Goal: Information Seeking & Learning: Learn about a topic

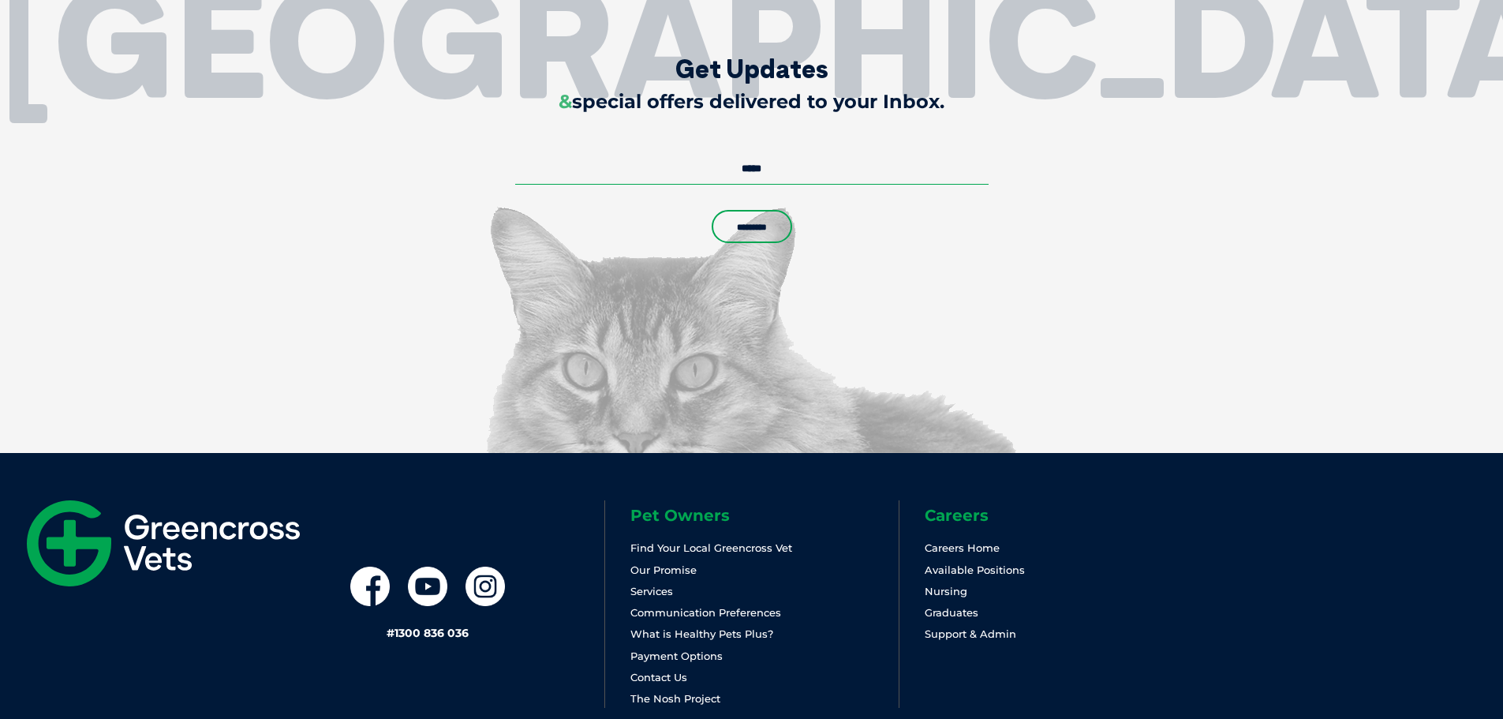
scroll to position [4112, 0]
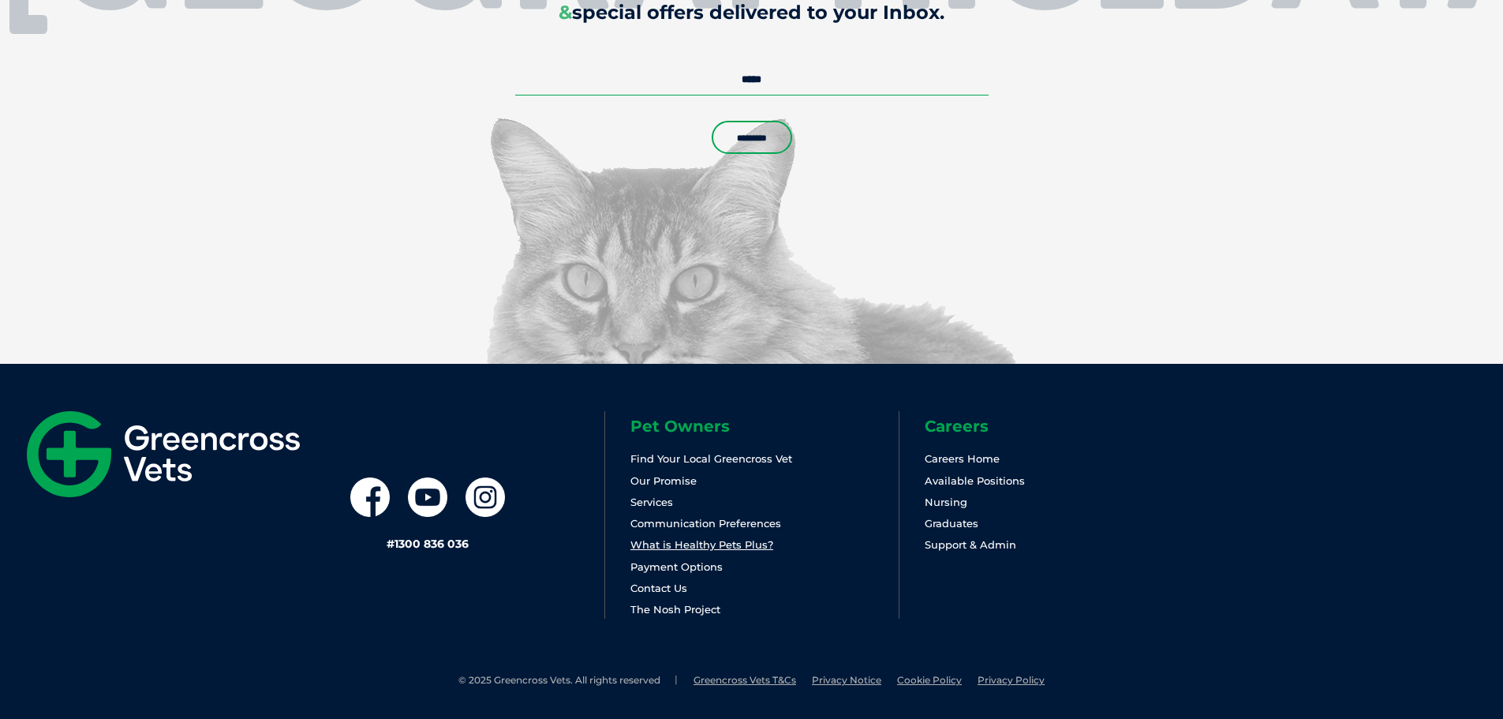
click at [734, 544] on link "What is Healthy Pets Plus?" at bounding box center [701, 544] width 143 height 13
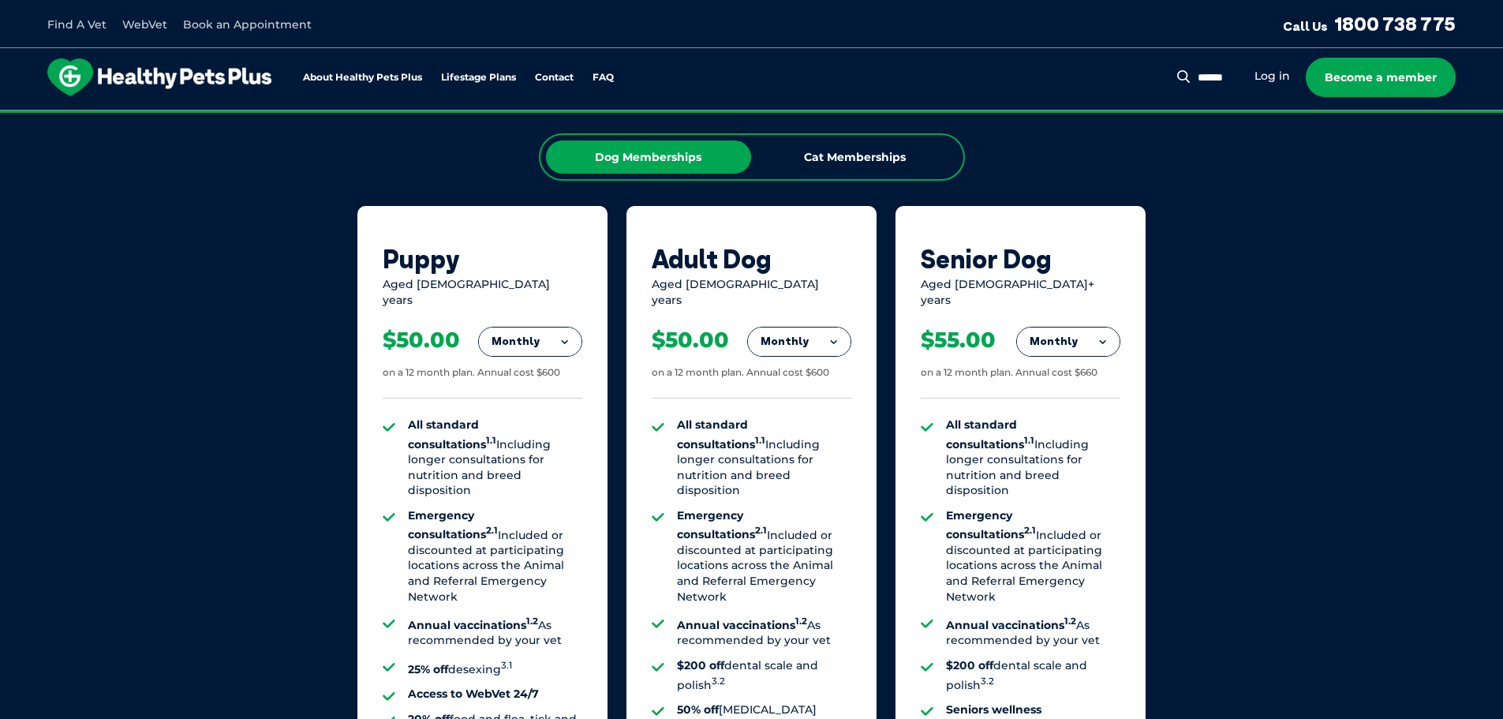
scroll to position [1025, 0]
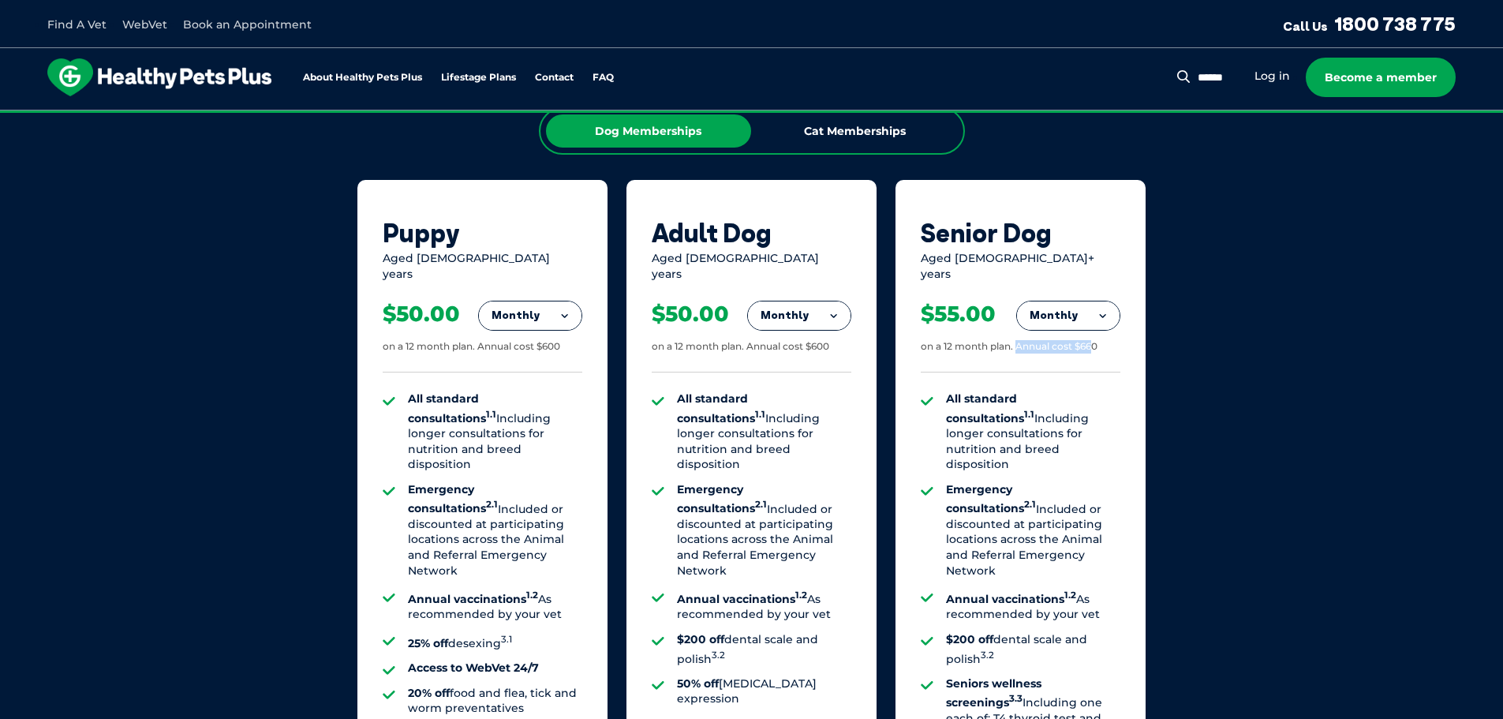
drag, startPoint x: 1017, startPoint y: 337, endPoint x: 1096, endPoint y: 345, distance: 79.4
click at [1096, 345] on div "$55.00 on a 12 month plan. Annual cost $660" at bounding box center [1020, 327] width 200 height 91
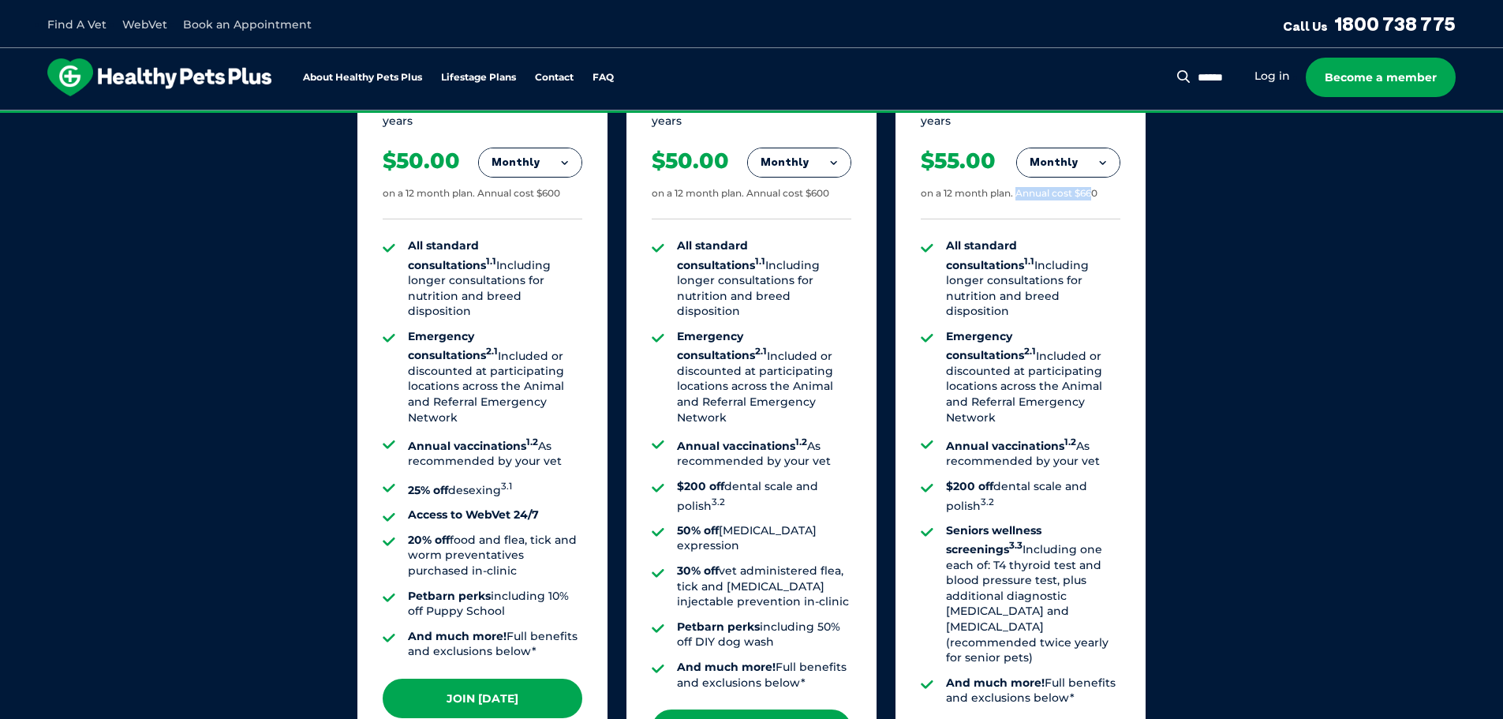
scroll to position [1183, 0]
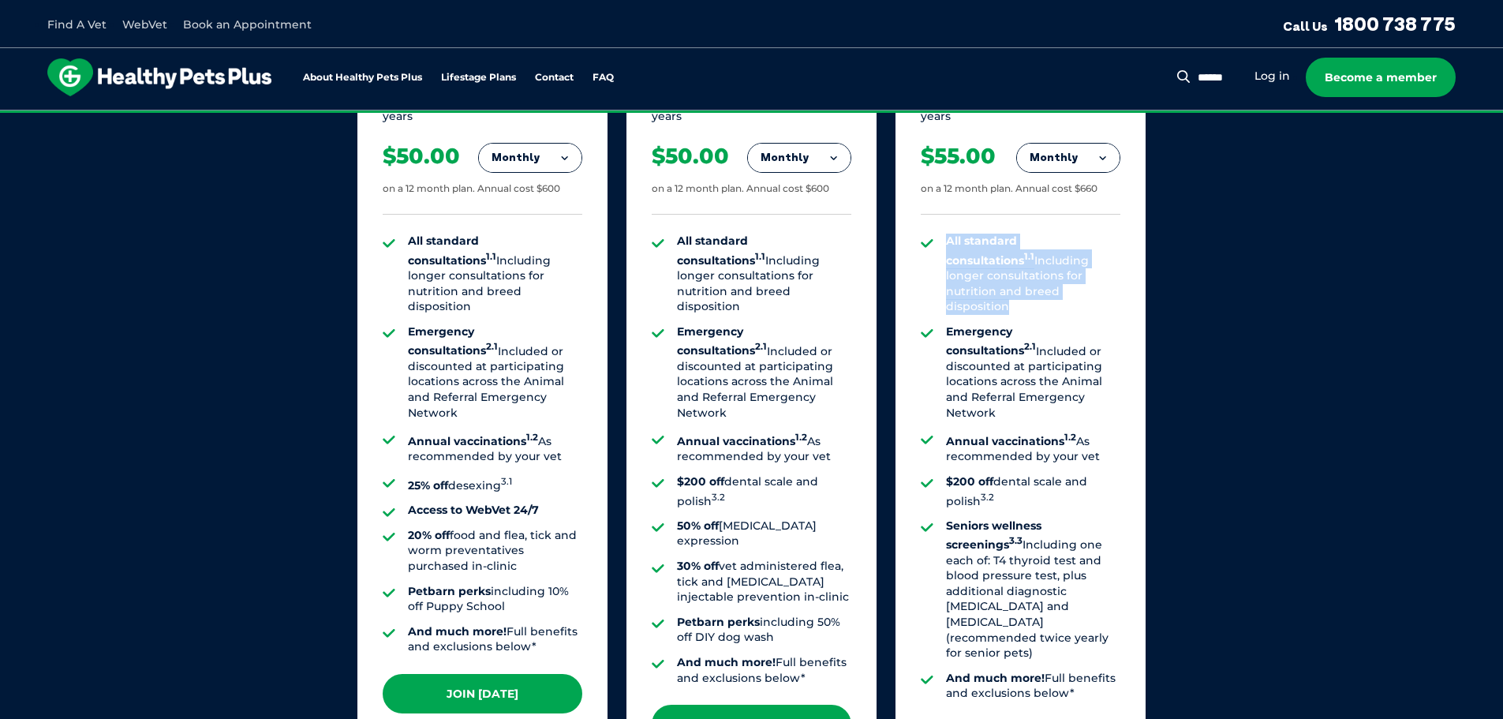
drag, startPoint x: 947, startPoint y: 229, endPoint x: 1057, endPoint y: 283, distance: 122.4
click at [1057, 283] on li "All standard consultations 1.1 Including longer consultations for nutrition and…" at bounding box center [1033, 273] width 174 height 81
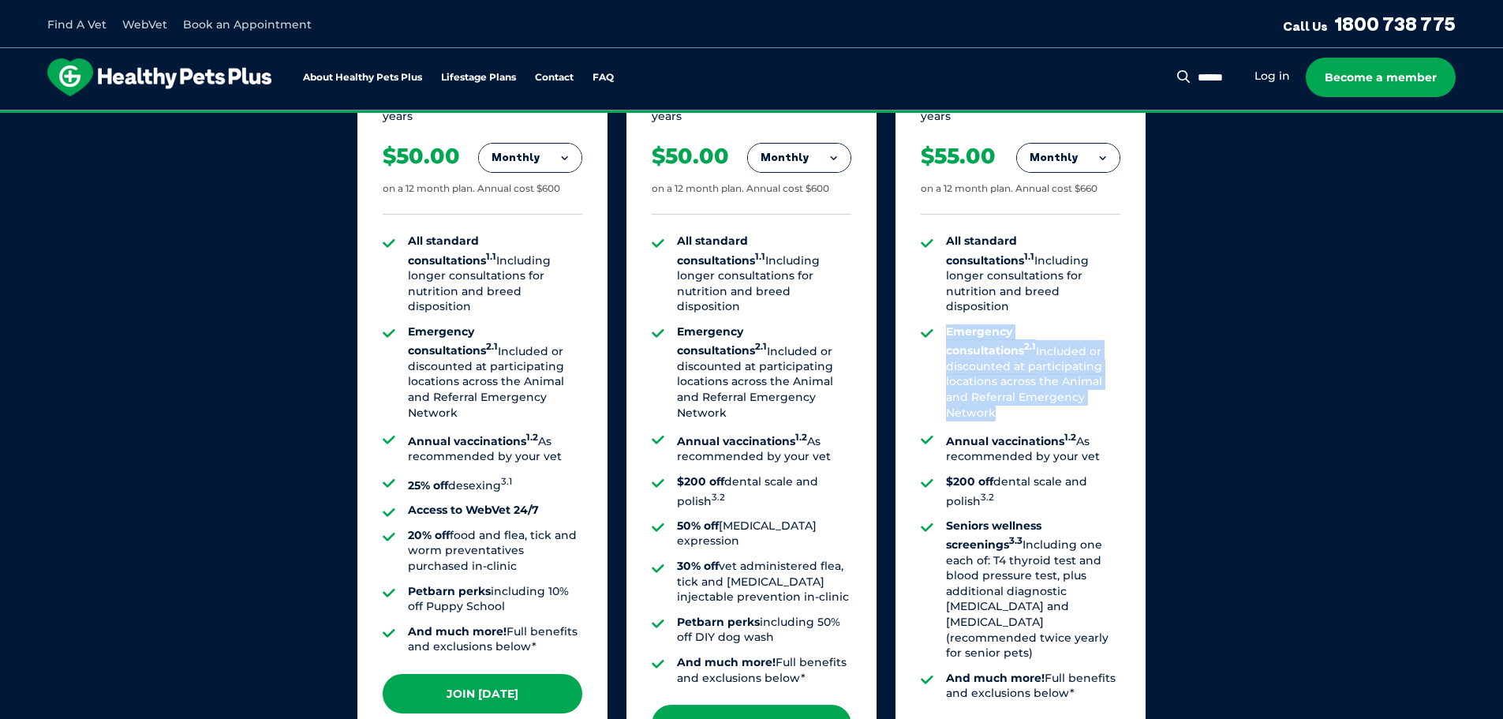
drag, startPoint x: 949, startPoint y: 301, endPoint x: 1085, endPoint y: 372, distance: 153.8
click at [1085, 372] on li "Emergency consultations 2.1 Included or discounted at participating locations a…" at bounding box center [1033, 372] width 174 height 96
drag, startPoint x: 1021, startPoint y: 395, endPoint x: 1103, endPoint y: 421, distance: 86.8
click at [1103, 430] on li "Annual vaccinations 1.2 As recommended by your vet" at bounding box center [1033, 447] width 174 height 35
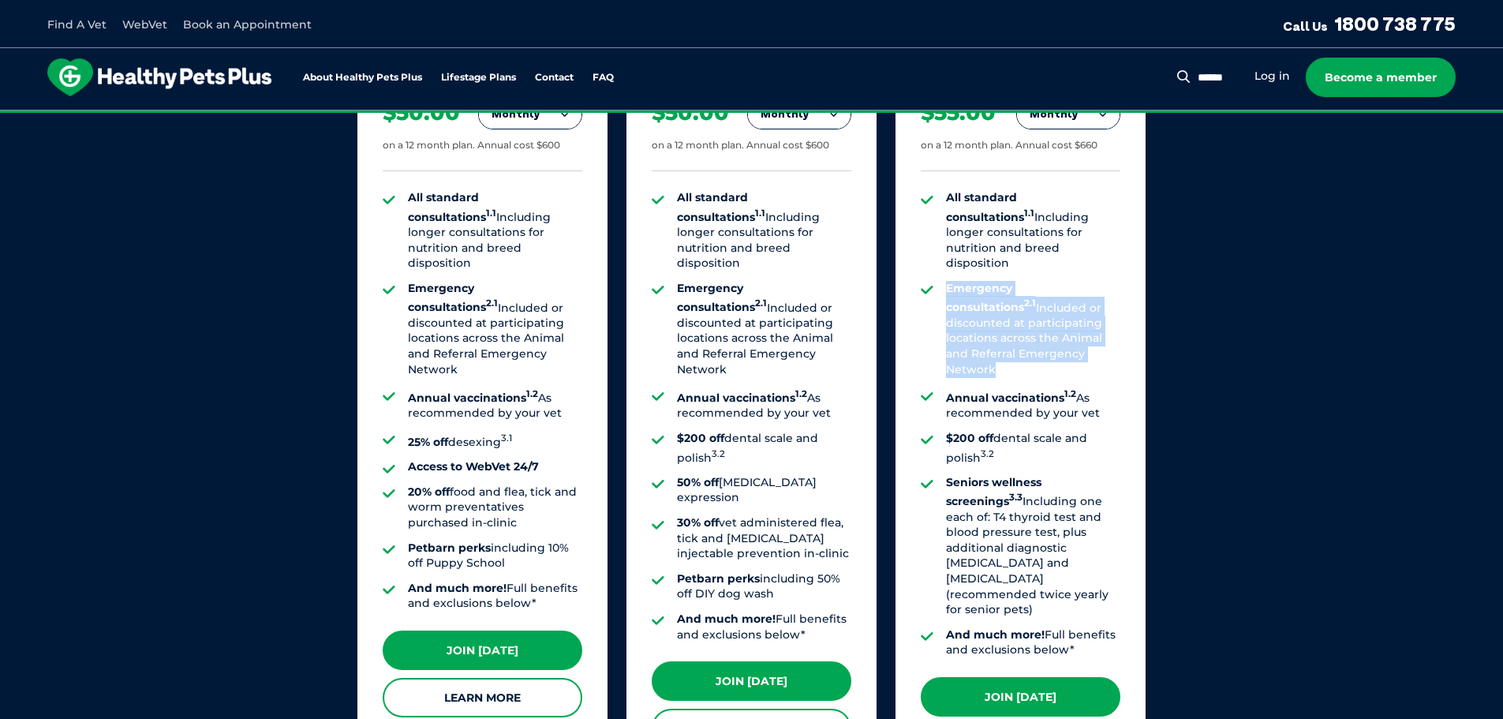
scroll to position [1262, 0]
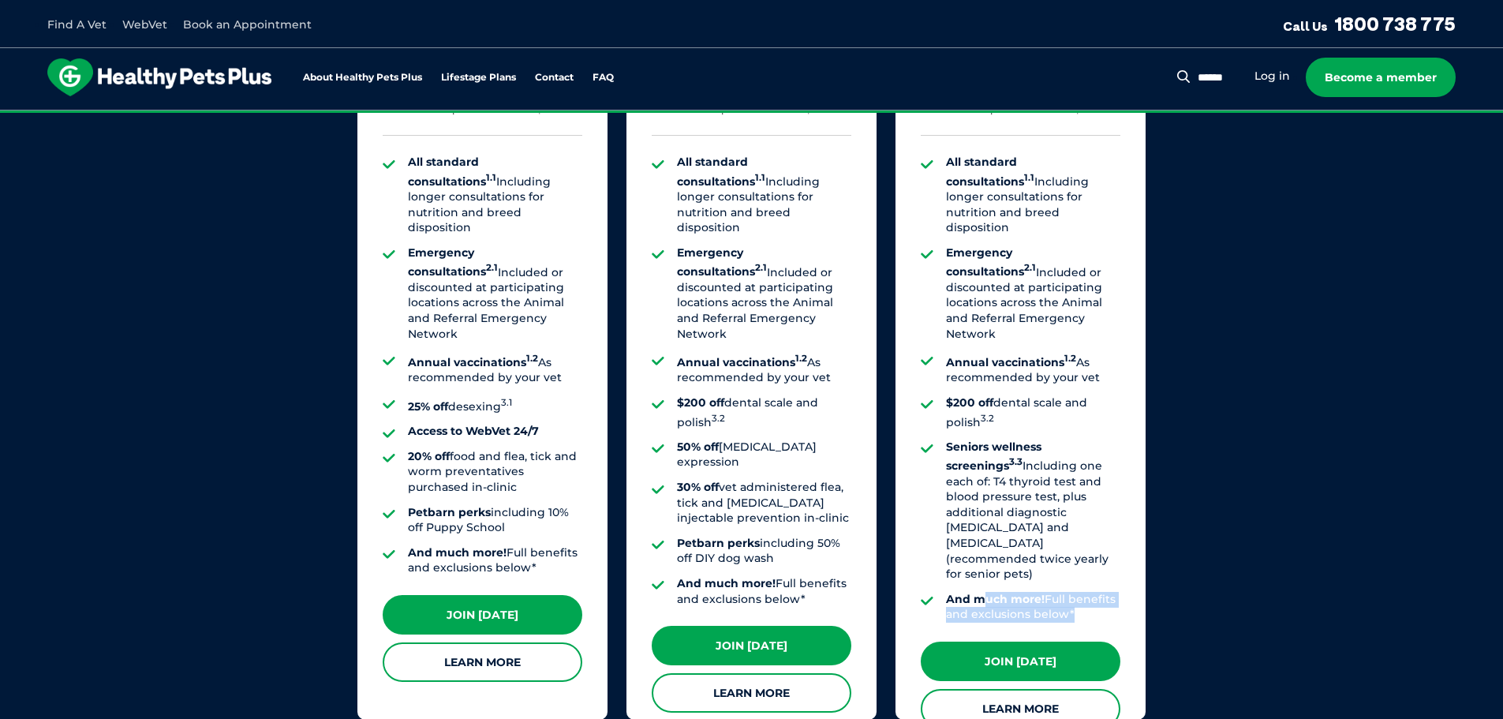
drag, startPoint x: 985, startPoint y: 542, endPoint x: 1099, endPoint y: 563, distance: 115.6
click at [1099, 592] on li "And much more! Full benefits and exclusions below*" at bounding box center [1033, 607] width 174 height 31
click at [1235, 562] on div "Our Membership Plans All of our memberships are for a 12 month term. We offer s…" at bounding box center [751, 231] width 1503 height 1103
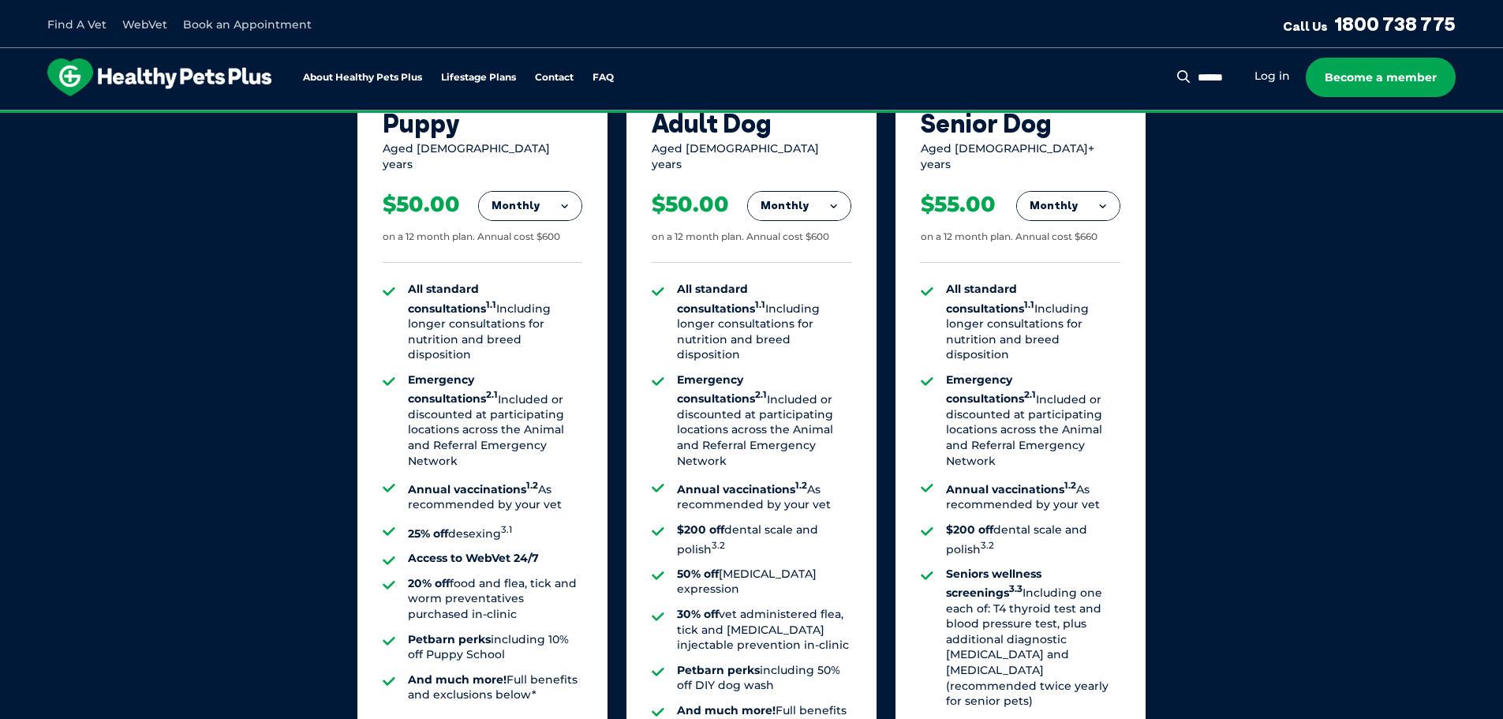
scroll to position [1104, 0]
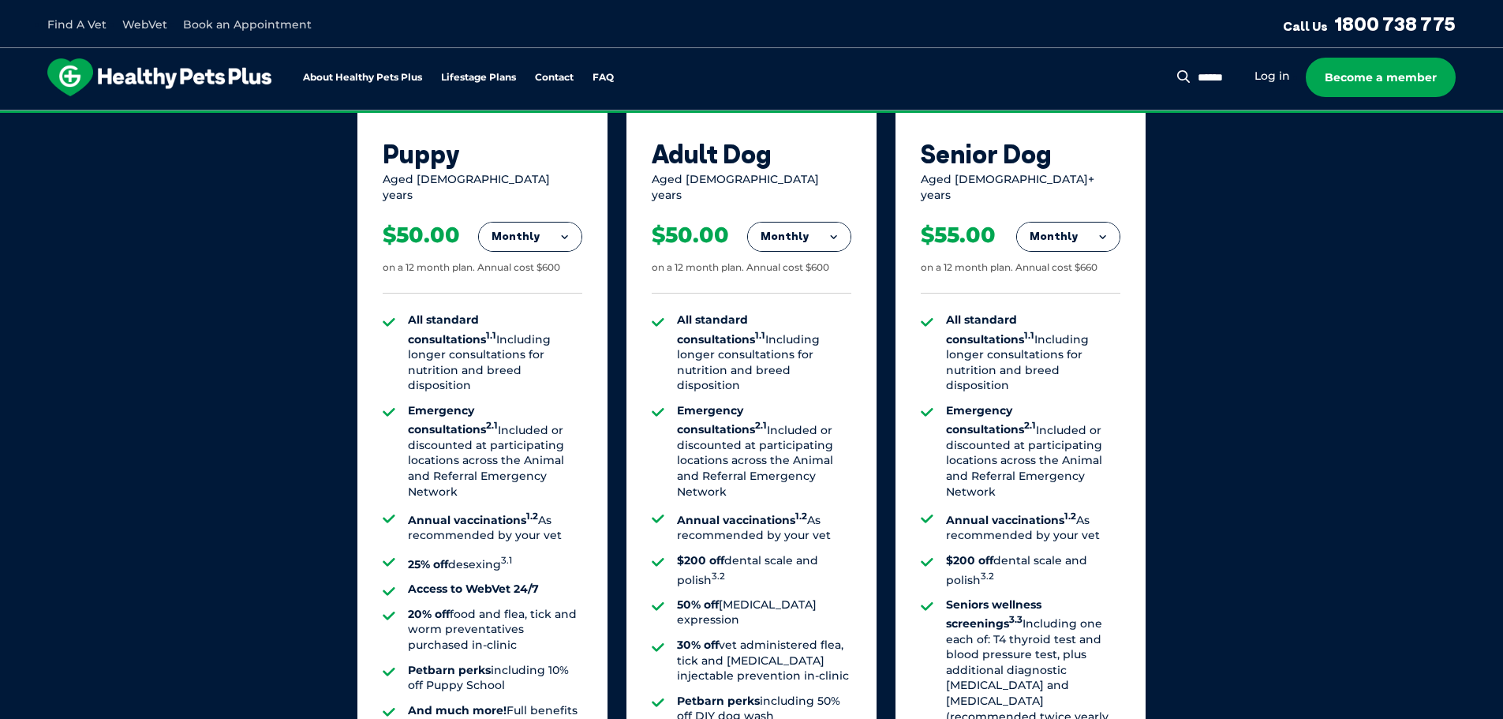
click at [1109, 226] on button "Monthly" at bounding box center [1068, 236] width 103 height 28
click at [1030, 417] on li "Emergency consultations 2.1 Included or discounted at participating locations a…" at bounding box center [1033, 451] width 174 height 96
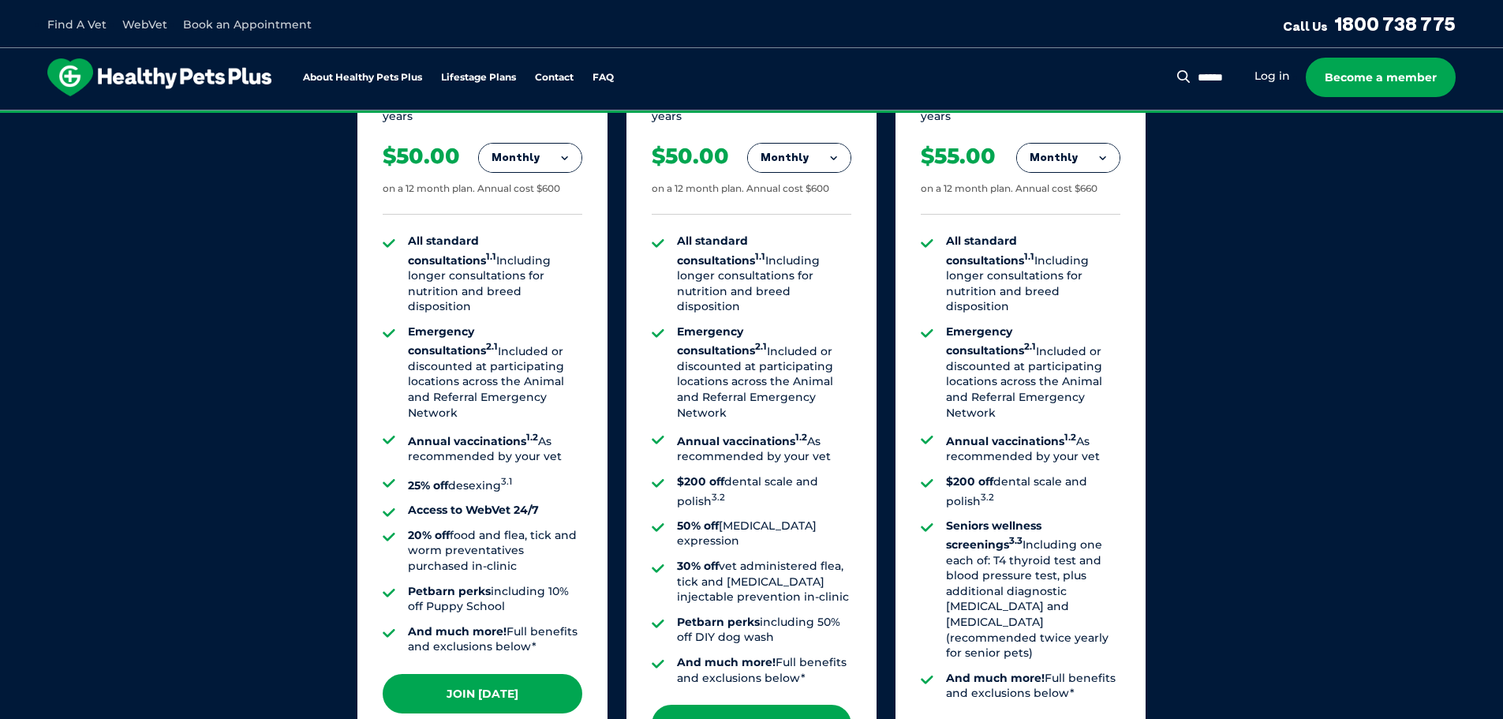
scroll to position [1262, 0]
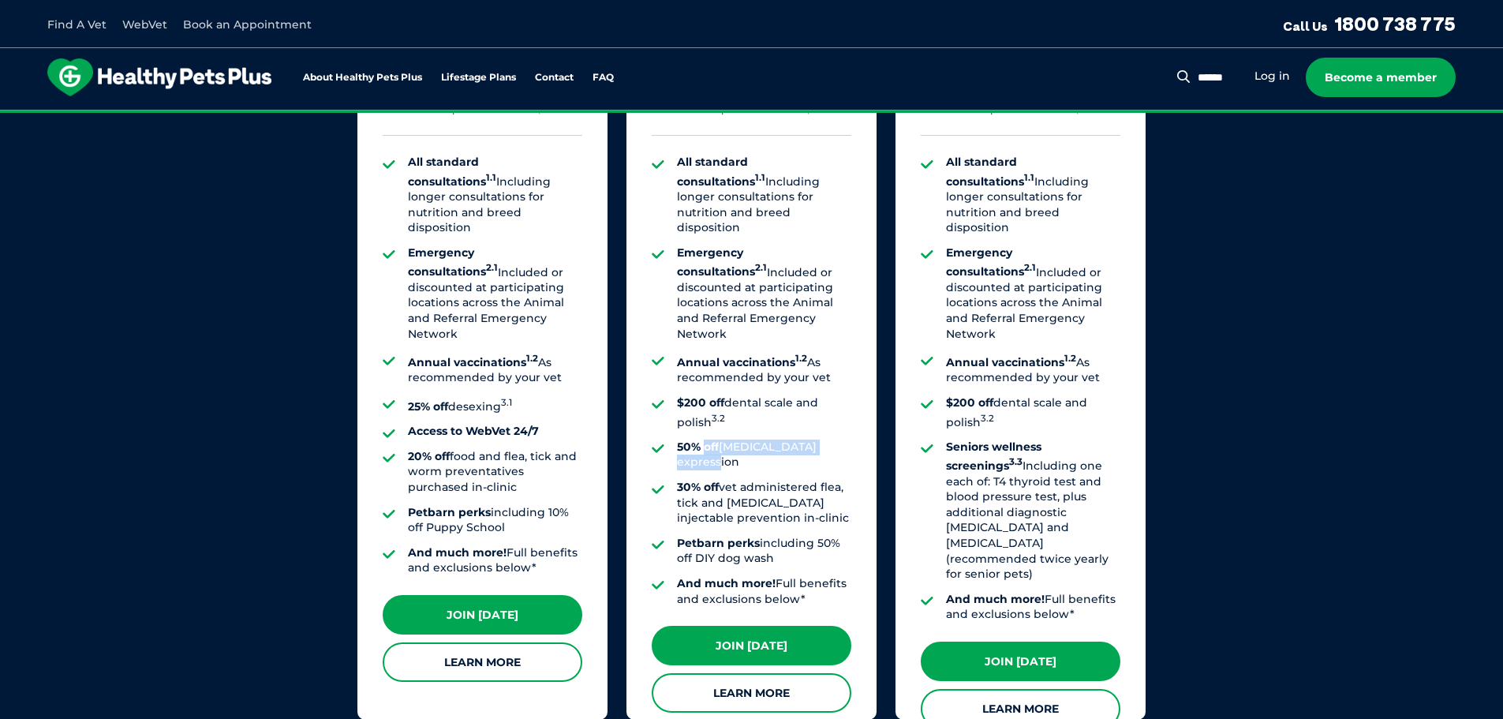
drag, startPoint x: 702, startPoint y: 407, endPoint x: 846, endPoint y: 412, distance: 144.4
click at [846, 439] on li "50% off anal gland expression" at bounding box center [764, 454] width 174 height 31
drag, startPoint x: 681, startPoint y: 426, endPoint x: 806, endPoint y: 455, distance: 128.8
click at [806, 480] on li "30% off vet administered flea, tick and heartworm injectable prevention in-clin…" at bounding box center [764, 503] width 174 height 47
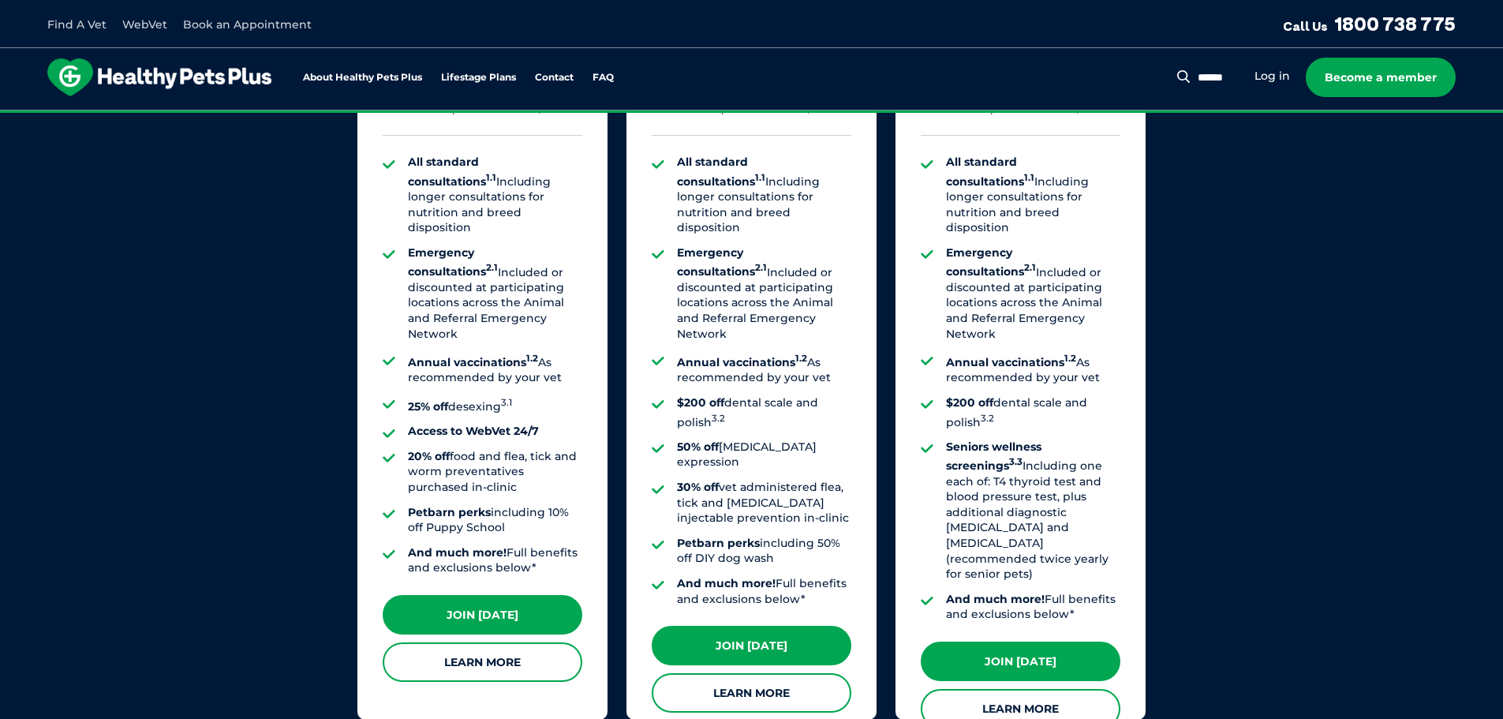
drag, startPoint x: 692, startPoint y: 482, endPoint x: 785, endPoint y: 501, distance: 95.0
click at [785, 536] on li "Petbarn perks including 50% off DIY dog wash" at bounding box center [764, 551] width 174 height 31
click at [791, 536] on li "Petbarn perks including 50% off DIY dog wash" at bounding box center [764, 551] width 174 height 31
drag, startPoint x: 762, startPoint y: 479, endPoint x: 771, endPoint y: 502, distance: 24.5
click at [771, 536] on li "Petbarn perks including 50% off DIY dog wash" at bounding box center [764, 551] width 174 height 31
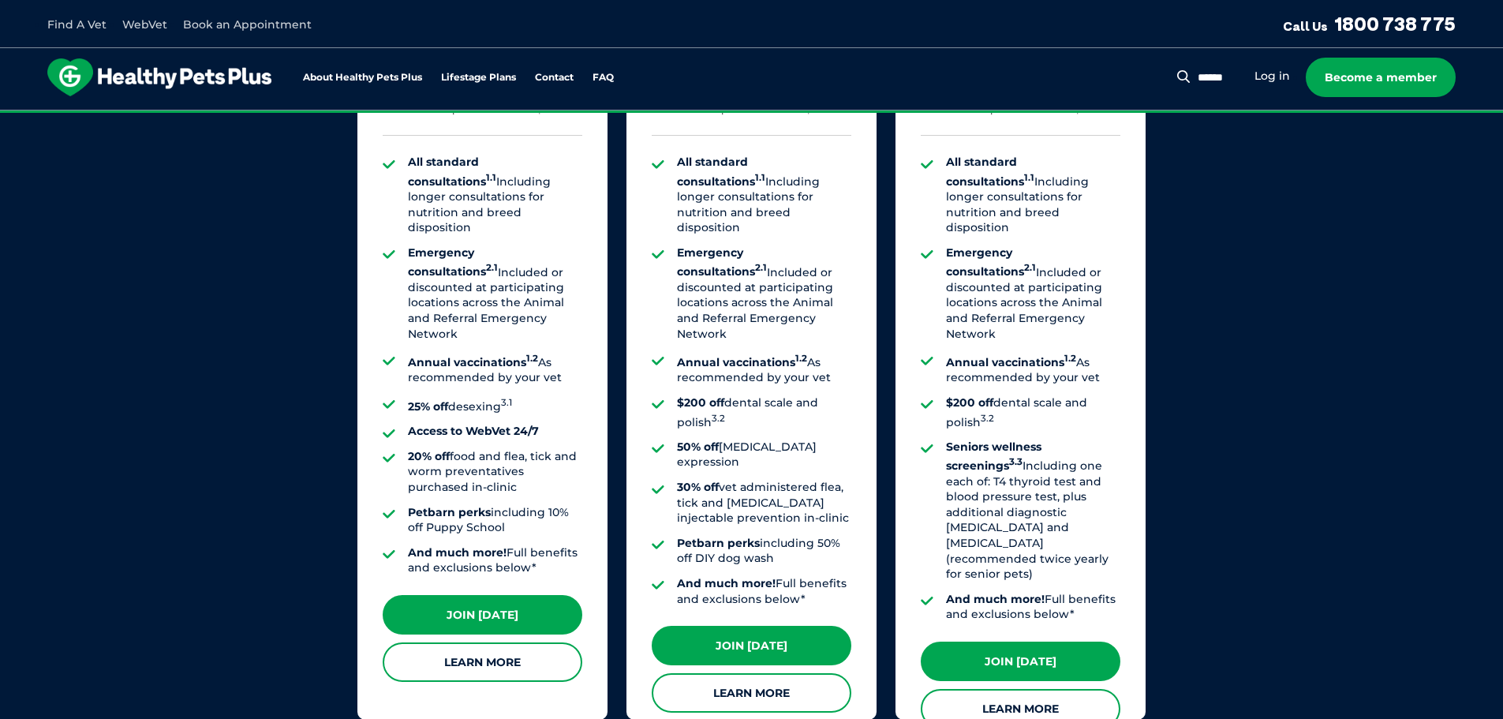
click at [781, 576] on li "And much more! Full benefits and exclusions below*" at bounding box center [764, 591] width 174 height 31
drag, startPoint x: 700, startPoint y: 522, endPoint x: 818, endPoint y: 562, distance: 124.7
click at [818, 562] on div "All standard consultations 1.1 Including longer consultations for nutrition and…" at bounding box center [752, 381] width 200 height 490
click at [810, 567] on div "All standard consultations 1.1 Including longer consultations for nutrition and…" at bounding box center [752, 381] width 200 height 490
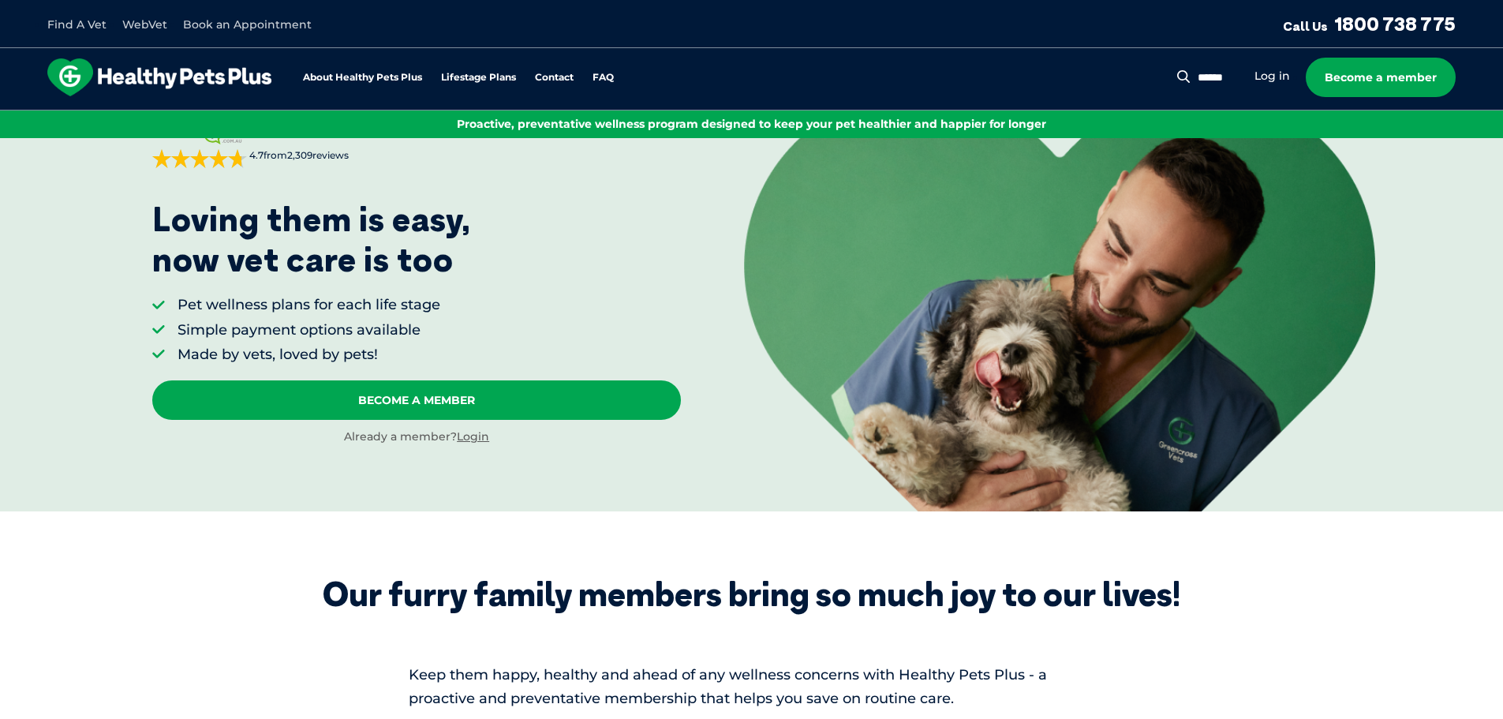
scroll to position [0, 0]
